Goal: Information Seeking & Learning: Learn about a topic

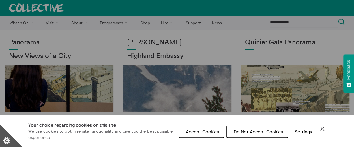
click at [250, 133] on span "I Do Not Accept Cookies" at bounding box center [256, 132] width 51 height 6
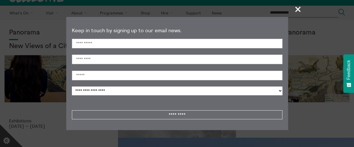
scroll to position [12, 0]
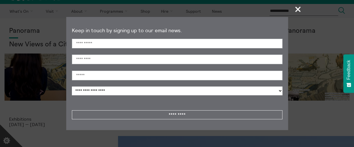
click at [324, 128] on section "**********" at bounding box center [177, 73] width 354 height 147
click at [299, 10] on span "+" at bounding box center [298, 9] width 17 height 17
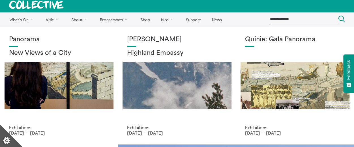
scroll to position [0, 0]
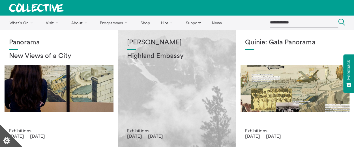
click at [162, 78] on div "[PERSON_NAME] Highland Embassy" at bounding box center [177, 83] width 100 height 89
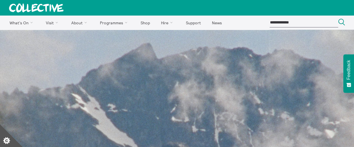
scroll to position [10, 0]
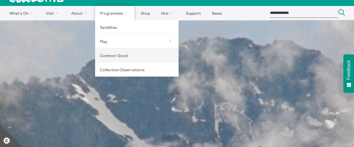
click at [110, 55] on link "Common Good" at bounding box center [136, 55] width 83 height 14
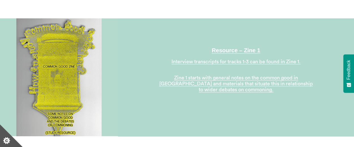
scroll to position [934, 0]
click at [230, 47] on link "Resource – Zine 1" at bounding box center [236, 50] width 48 height 7
